Goal: Task Accomplishment & Management: Use online tool/utility

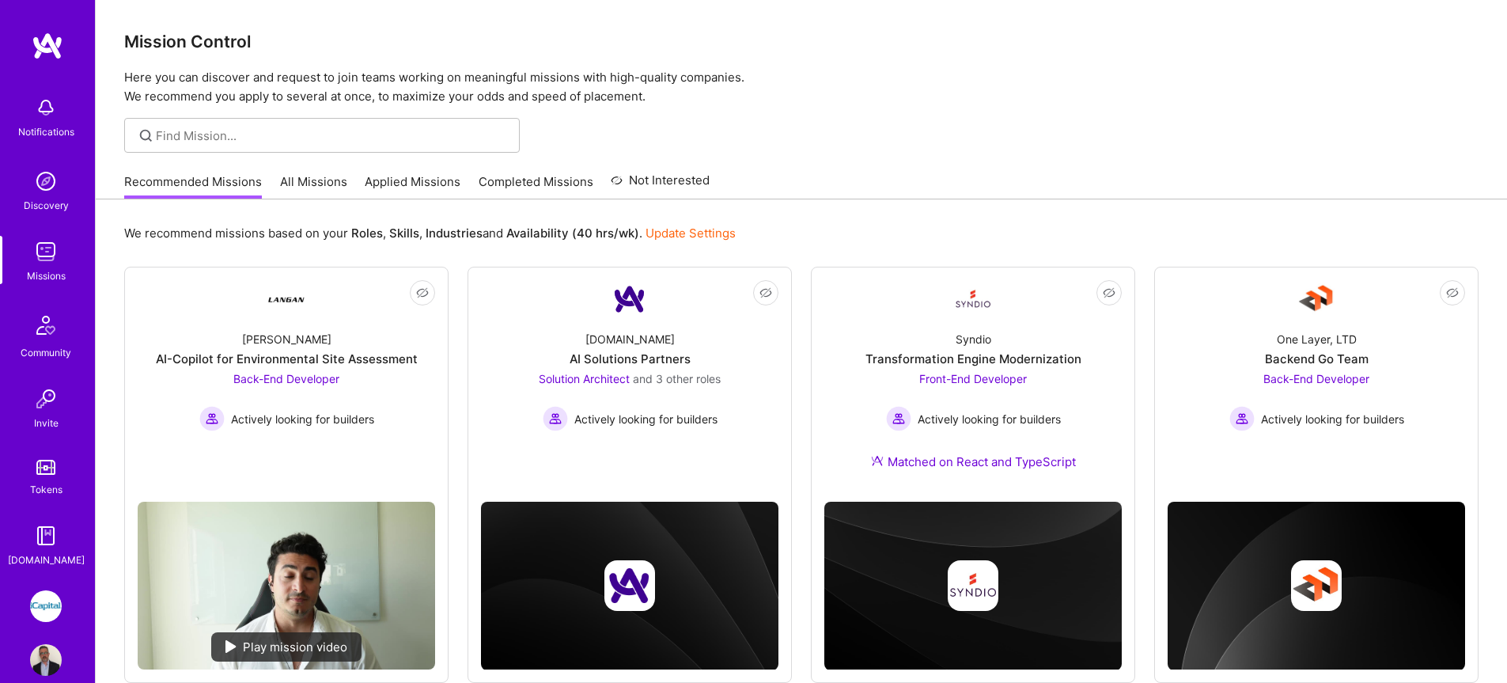
click at [311, 185] on link "All Missions" at bounding box center [313, 186] width 67 height 26
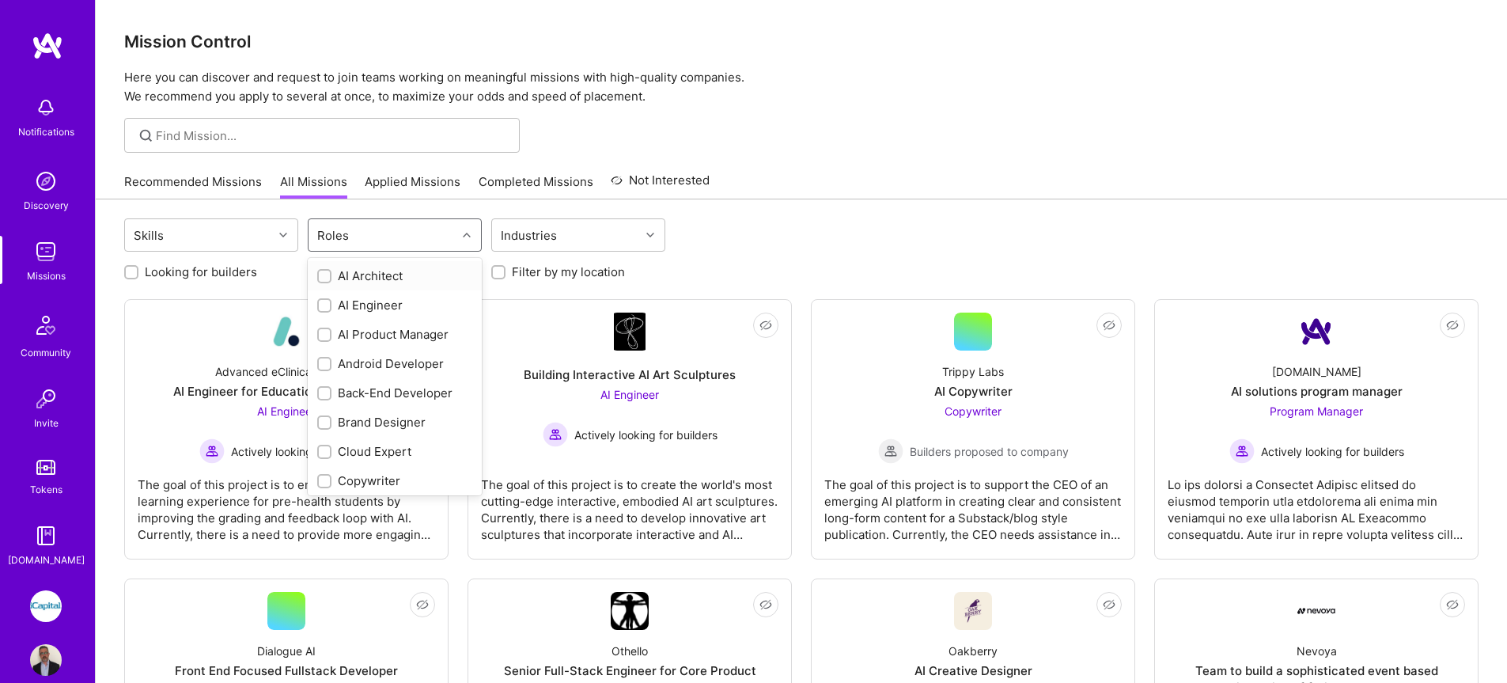
click at [404, 246] on div "Roles" at bounding box center [383, 235] width 148 height 32
click at [376, 332] on div "QA Engineer" at bounding box center [394, 331] width 155 height 17
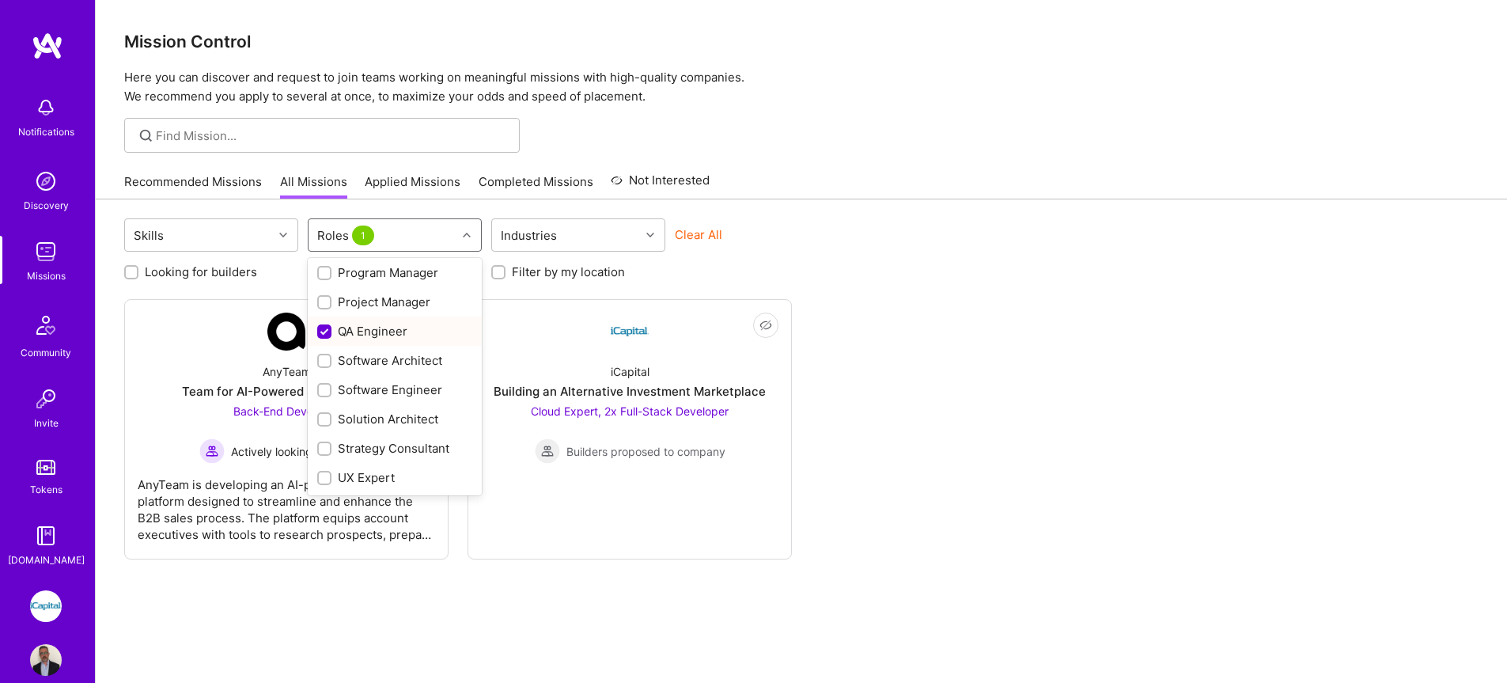
click at [376, 332] on div "QA Engineer" at bounding box center [394, 331] width 155 height 17
checkbox input "false"
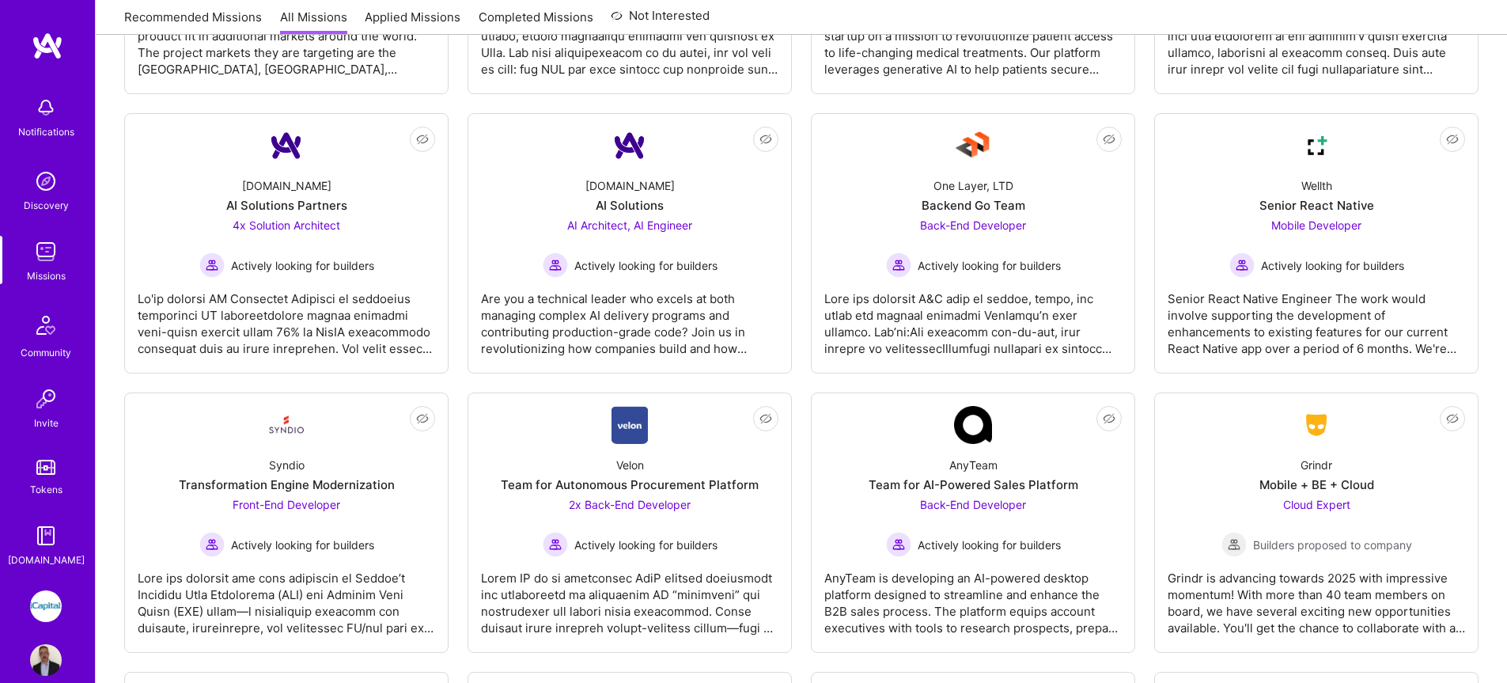
scroll to position [2753, 0]
